Goal: Transaction & Acquisition: Purchase product/service

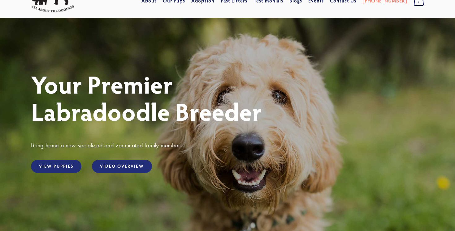
scroll to position [32, 0]
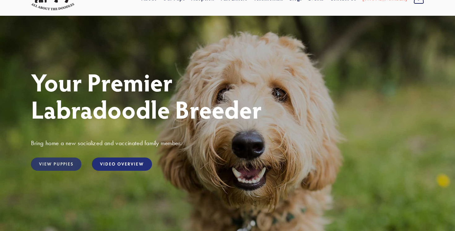
click at [55, 168] on link "View Puppies" at bounding box center [56, 164] width 50 height 13
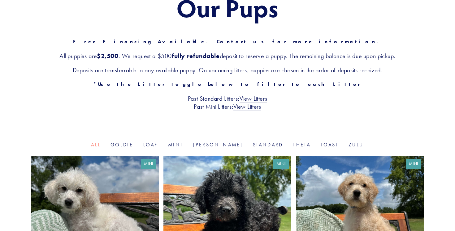
scroll to position [108, 0]
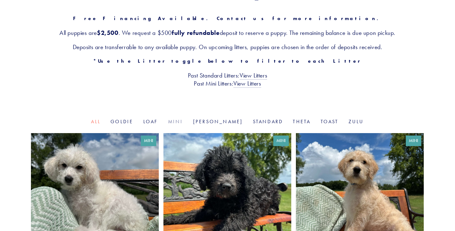
click at [183, 123] on link "Mini" at bounding box center [175, 122] width 15 height 6
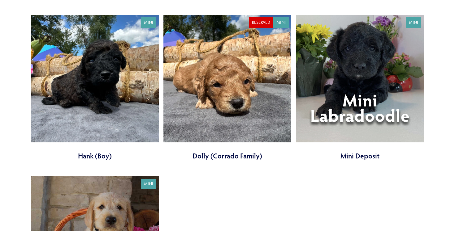
scroll to position [1204, 0]
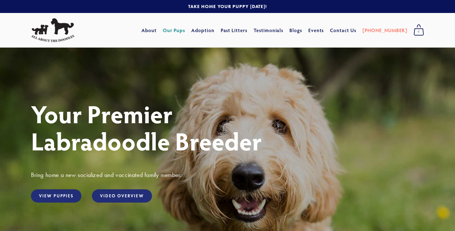
click at [185, 28] on link "Our Pups" at bounding box center [174, 30] width 23 height 11
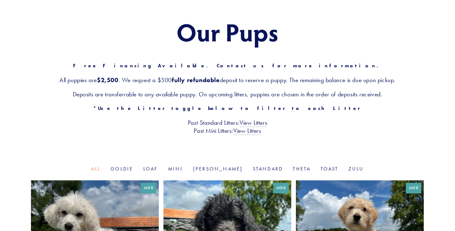
scroll to position [162, 0]
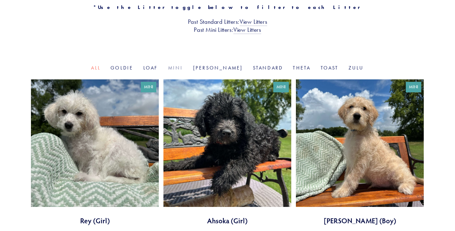
click at [183, 67] on link "Mini" at bounding box center [175, 68] width 15 height 6
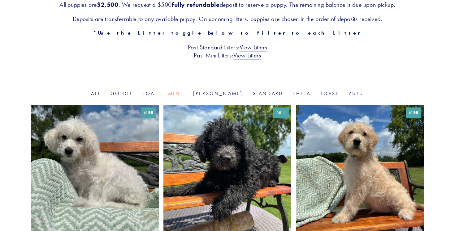
scroll to position [138, 0]
